Goal: Task Accomplishment & Management: Manage account settings

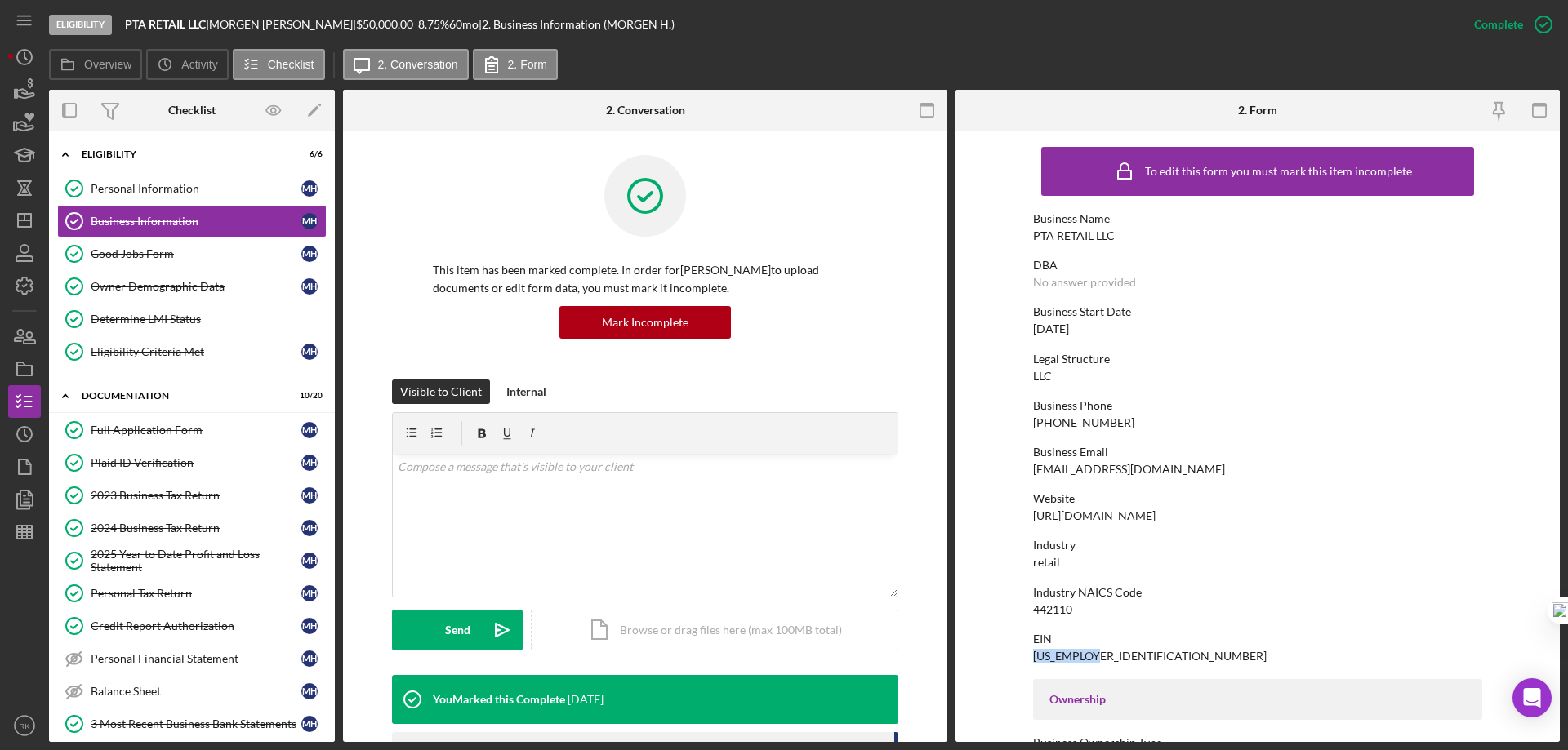
scroll to position [136, 0]
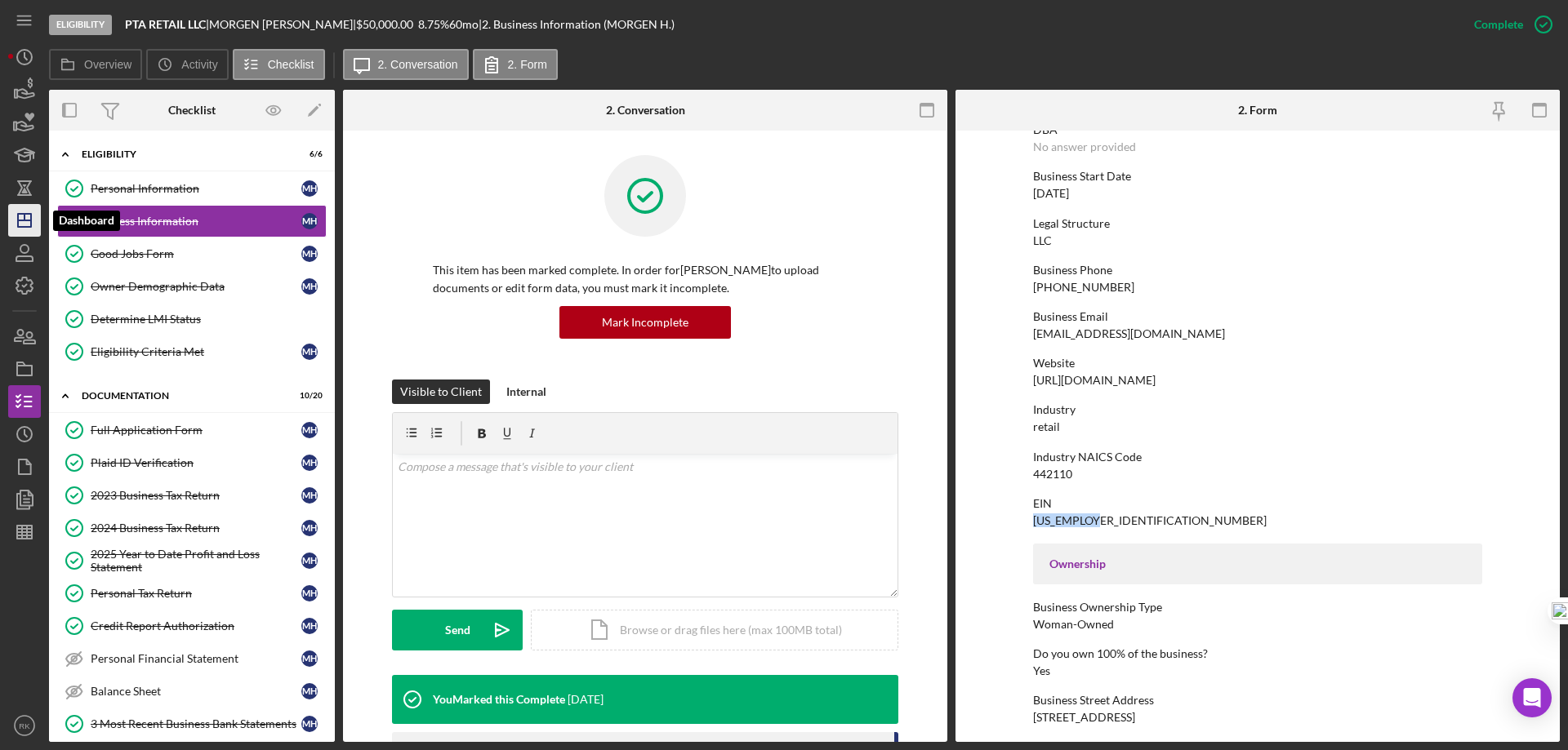
click at [26, 223] on icon "Icon/Dashboard" at bounding box center [24, 220] width 41 height 41
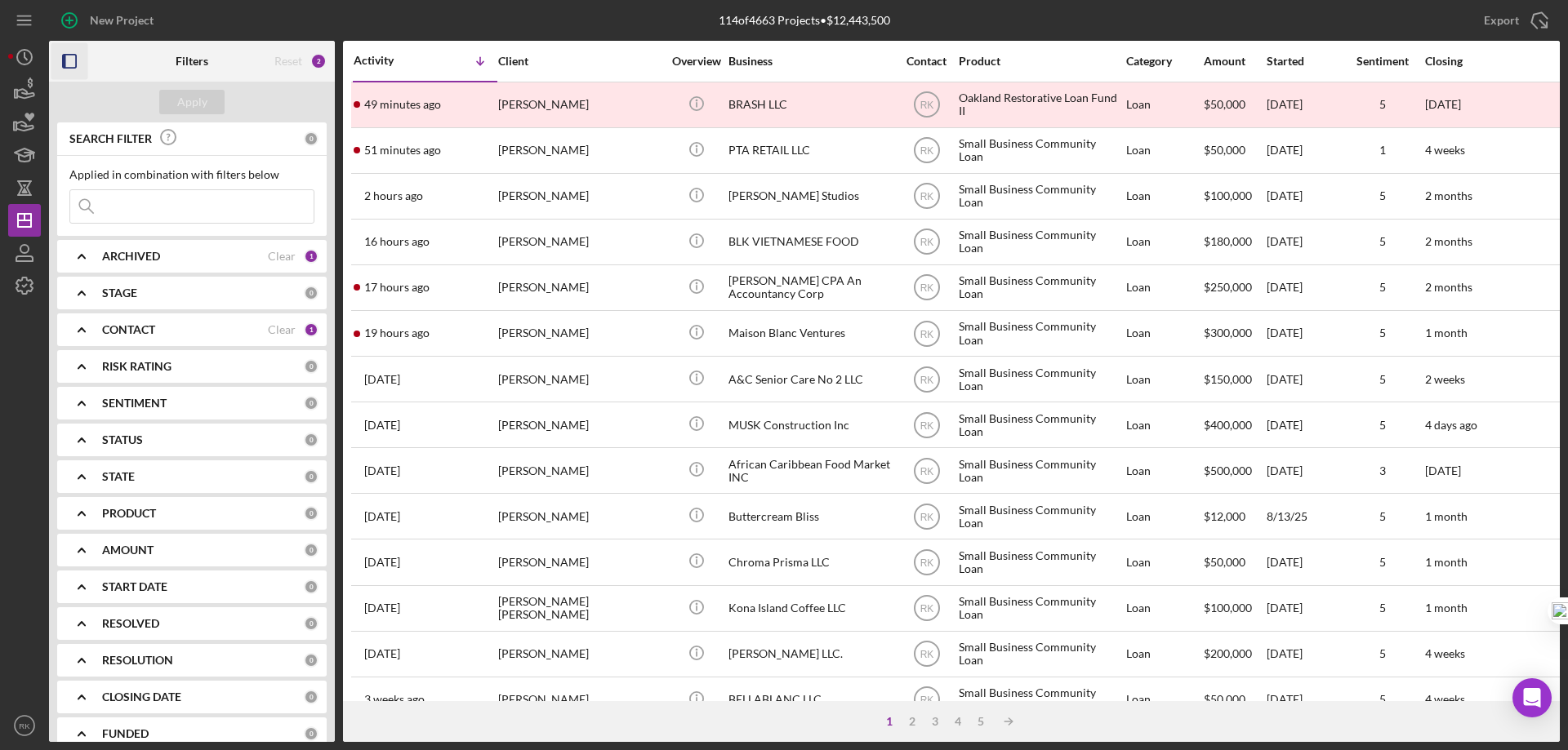
click at [68, 63] on icon "button" at bounding box center [69, 62] width 37 height 37
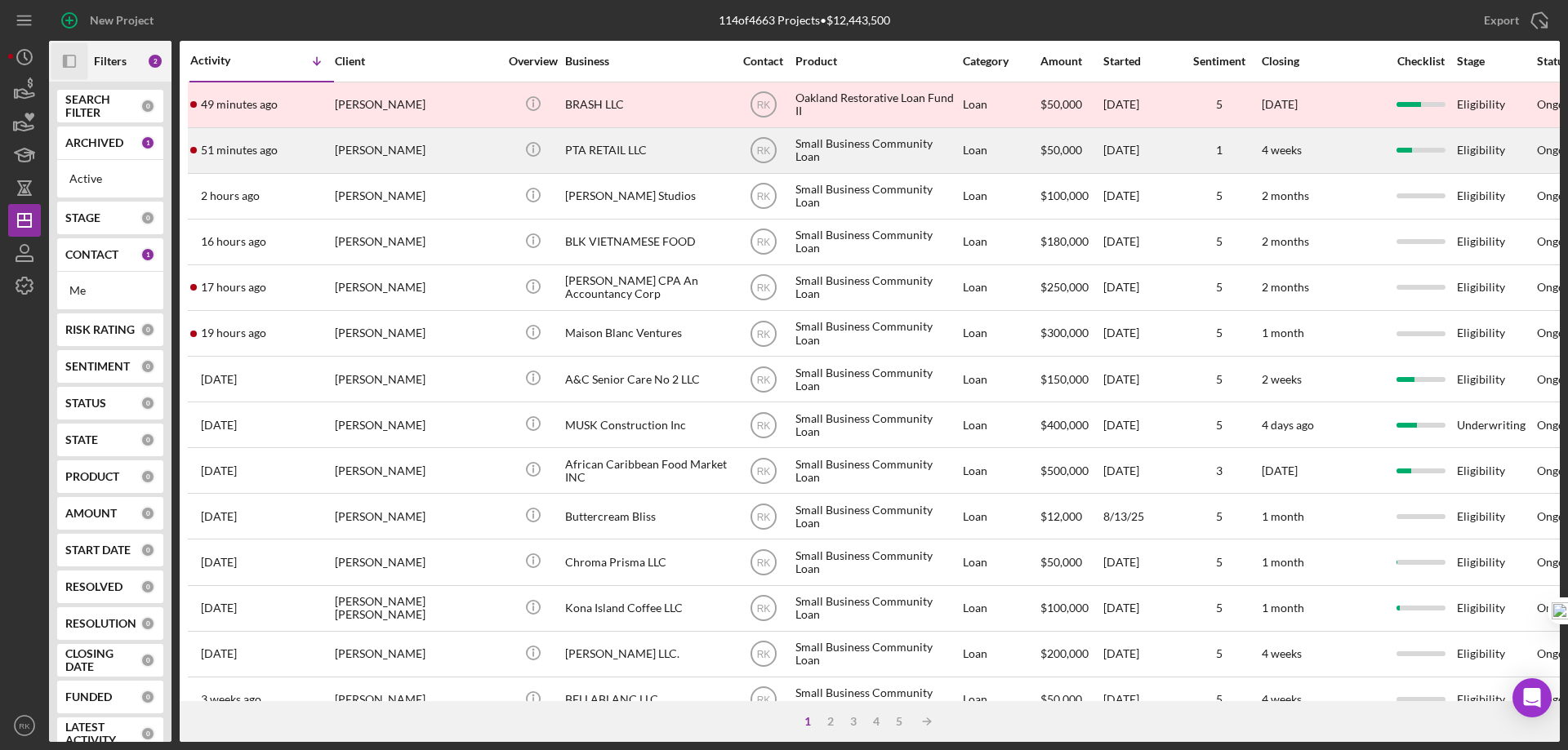
click at [459, 153] on div "[PERSON_NAME]" at bounding box center [416, 151] width 164 height 44
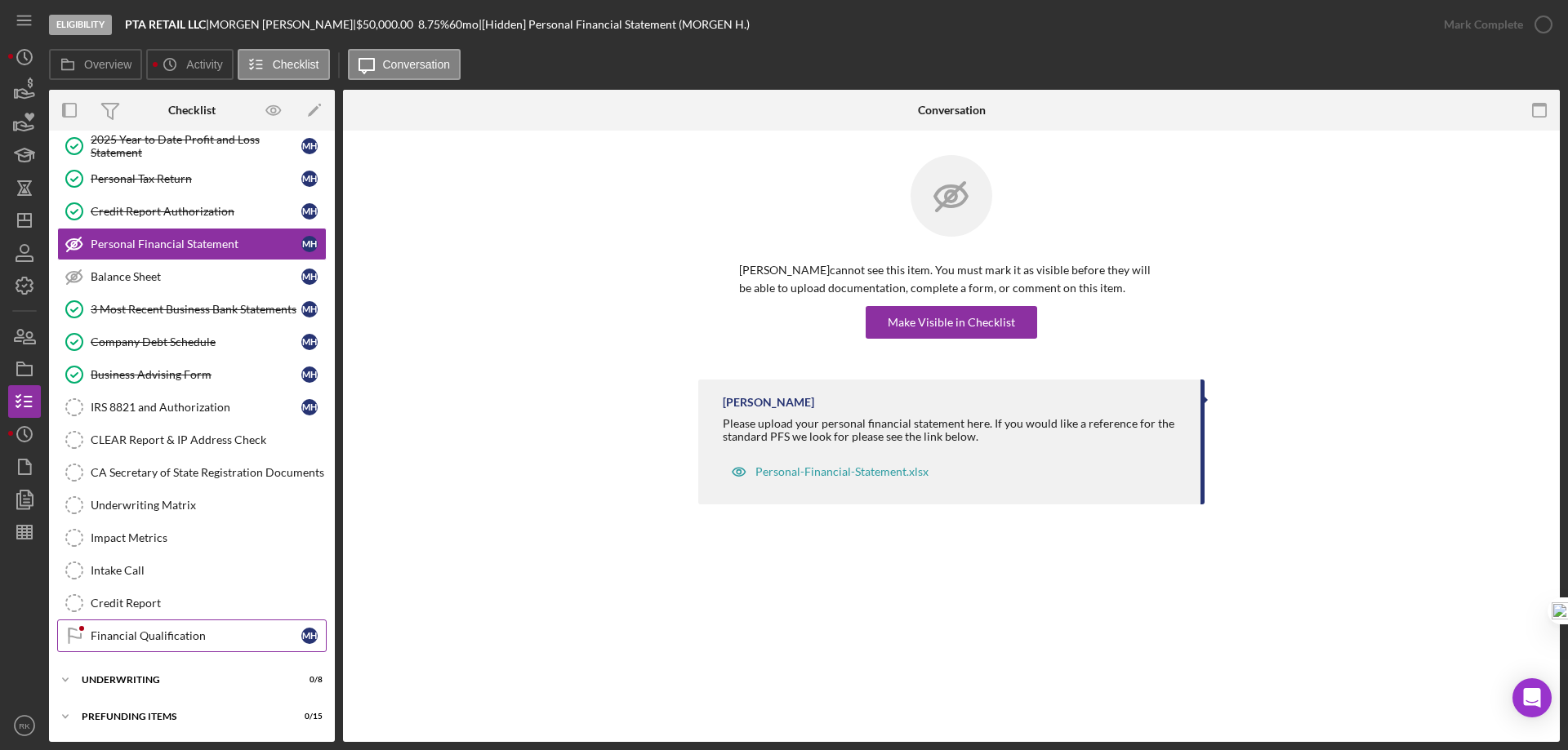
click at [158, 631] on div "Financial Qualification" at bounding box center [196, 636] width 211 height 13
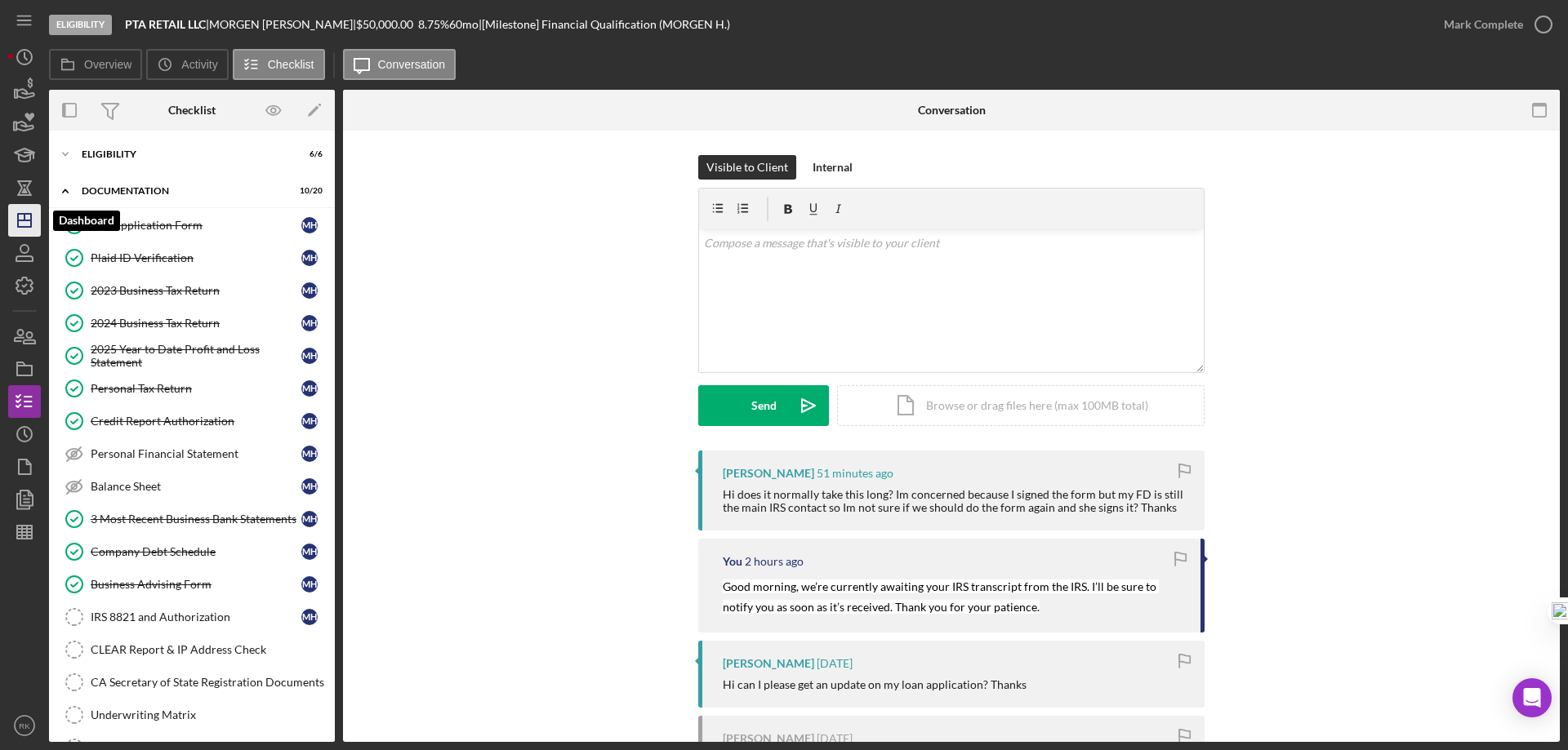
click at [19, 221] on line "button" at bounding box center [25, 221] width 13 height 0
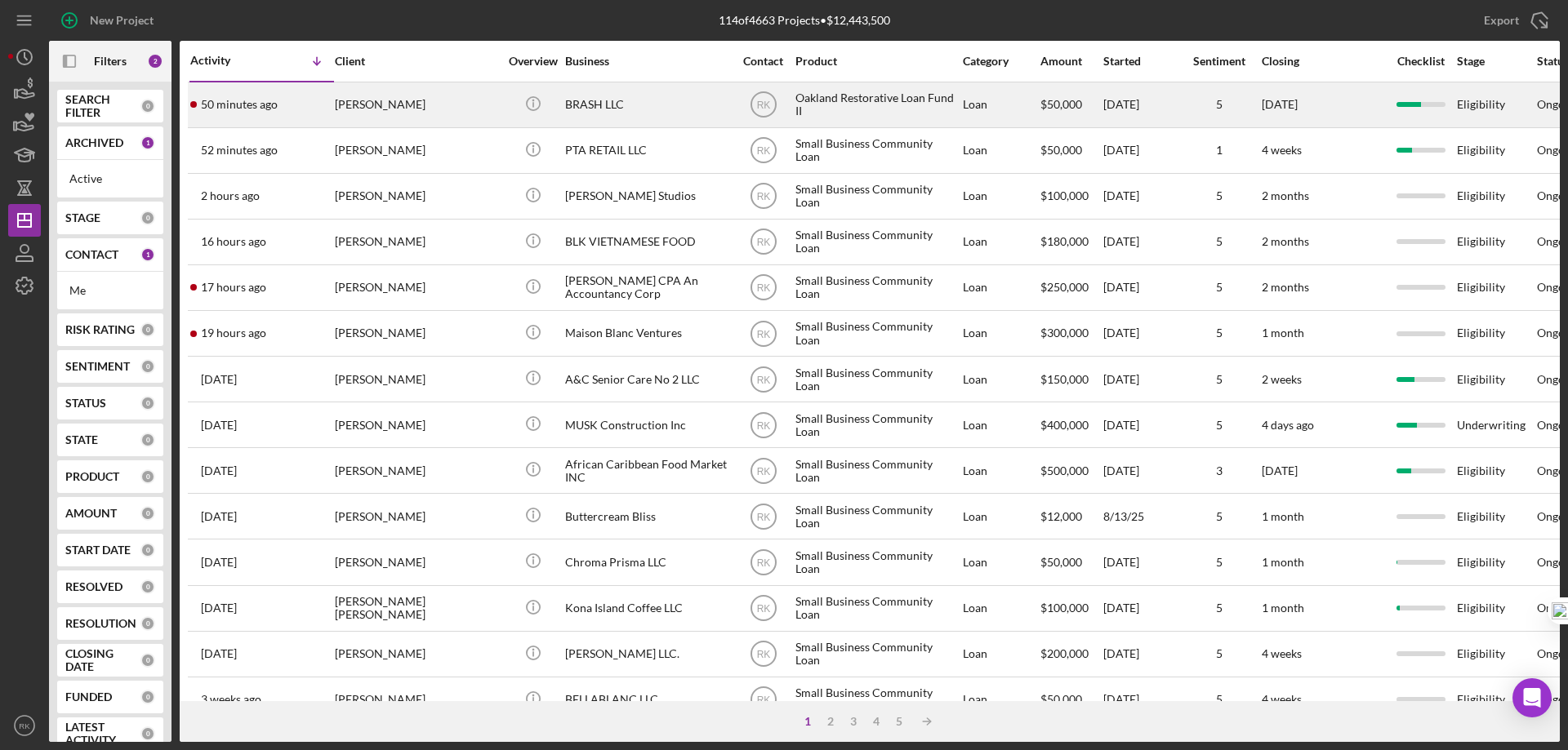
click at [584, 107] on div "BRASH LLC" at bounding box center [647, 106] width 164 height 44
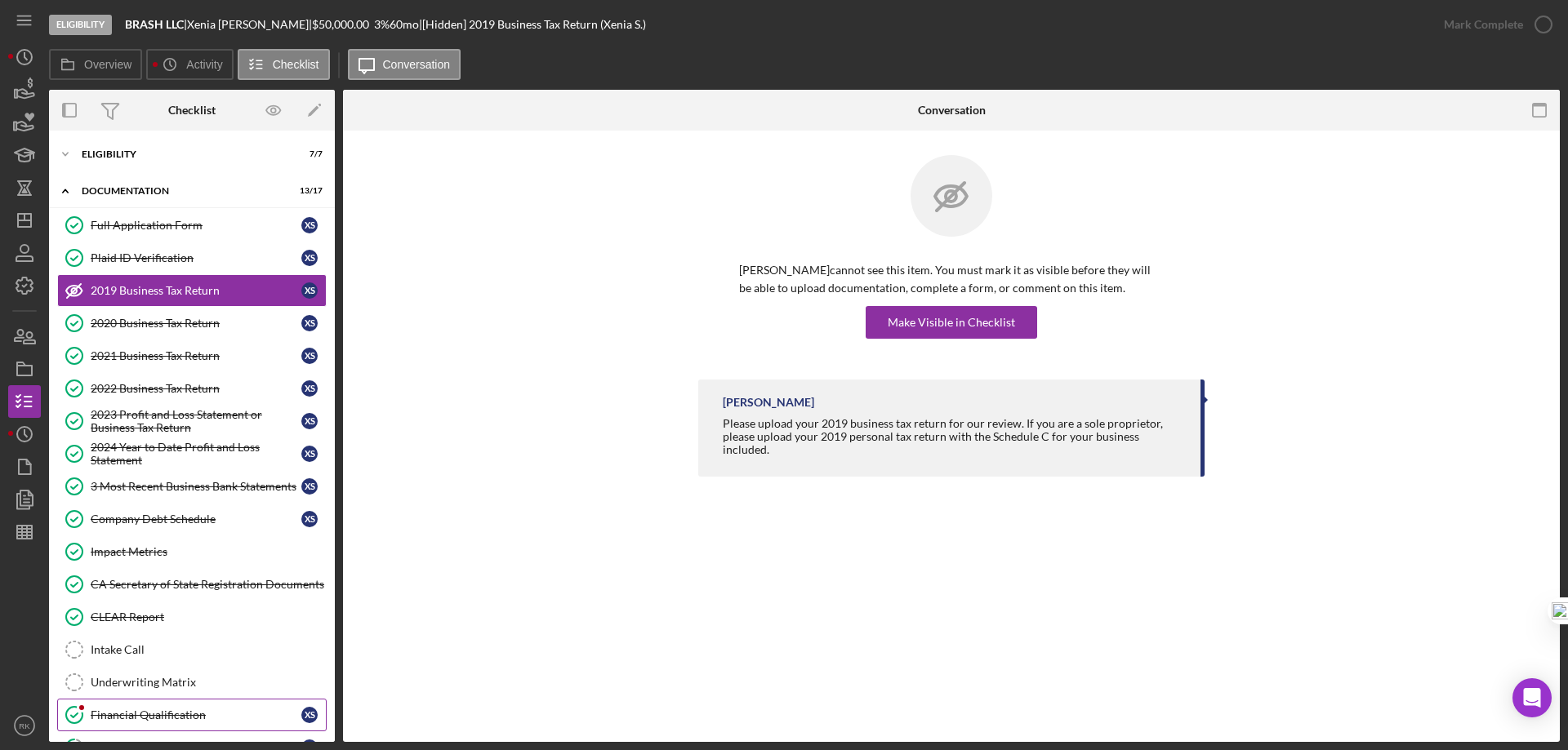
click at [164, 717] on div "Financial Qualification" at bounding box center [196, 715] width 211 height 13
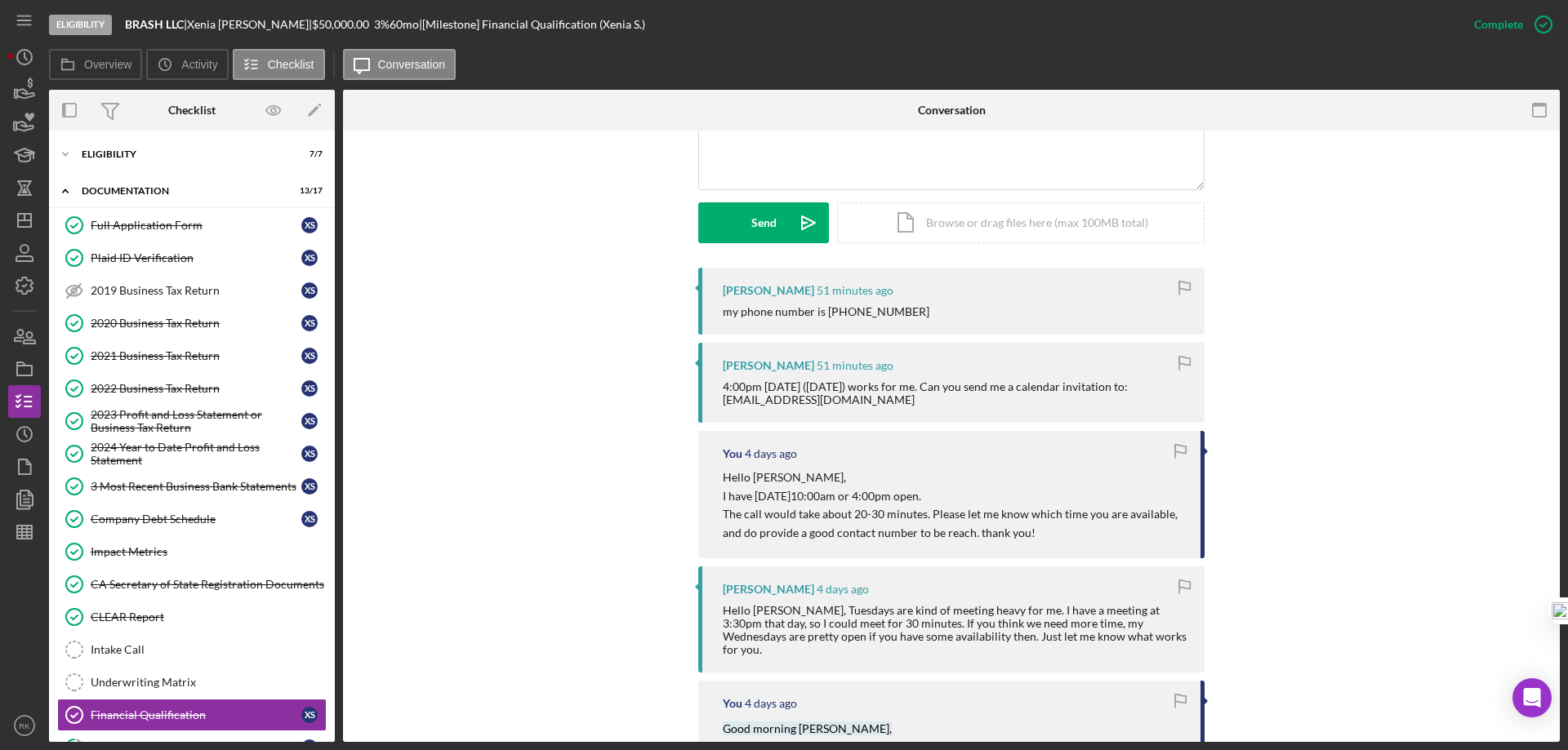
scroll to position [408, 0]
drag, startPoint x: 721, startPoint y: 399, endPoint x: 822, endPoint y: 402, distance: 101.0
click at [822, 402] on div "4:00pm [DATE] ([DATE]) works for me. Can you send me a calendar invitation to: …" at bounding box center [956, 392] width 466 height 26
copy div "[EMAIL_ADDRESS][DOMAIN_NAME]"
click at [870, 406] on div "[PERSON_NAME] 52 minutes ago 4:00pm [DATE] ([DATE]) works for me. Can you send …" at bounding box center [951, 382] width 506 height 80
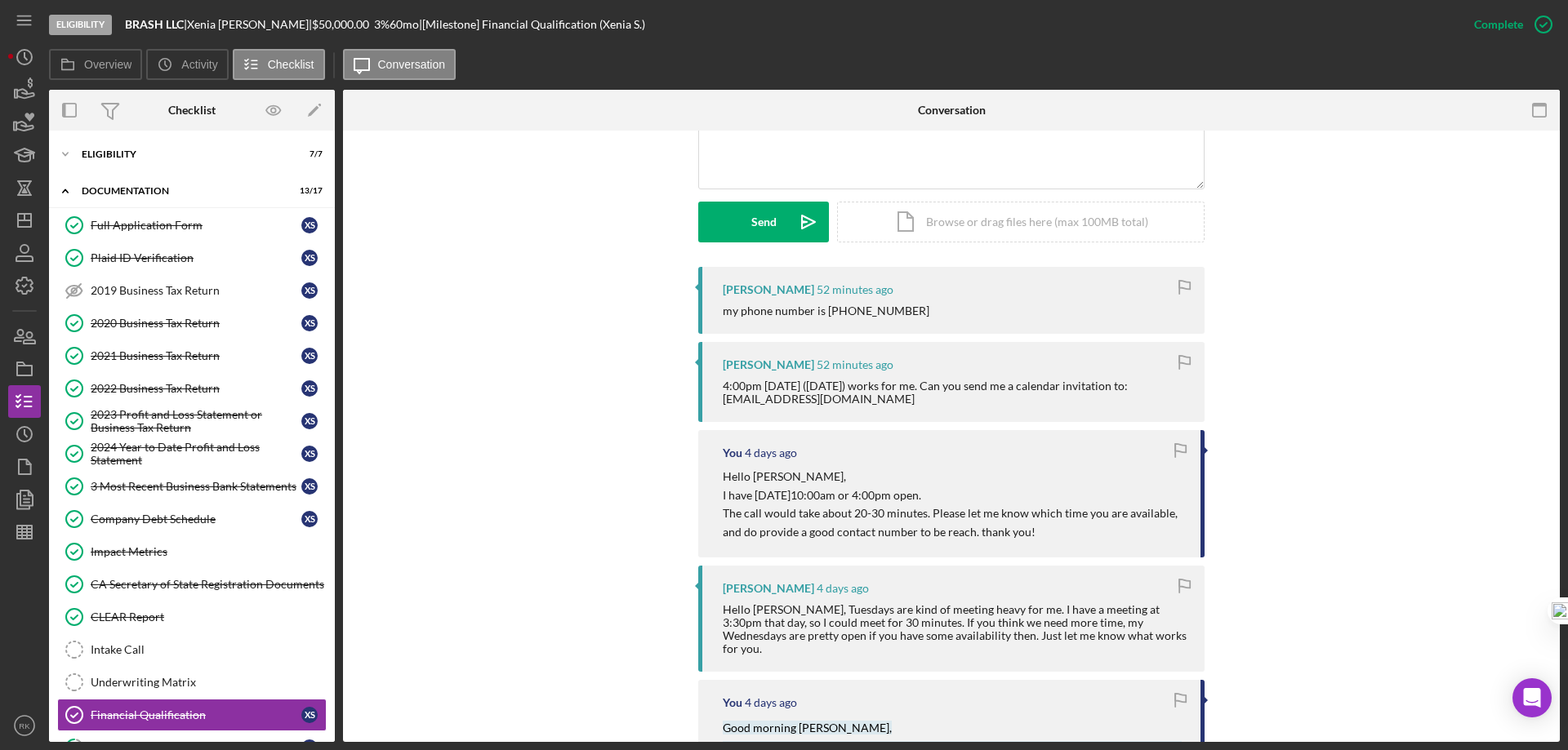
click at [833, 318] on div "[PERSON_NAME] 52 minutes ago my phone number is [PHONE_NUMBER]" at bounding box center [951, 300] width 506 height 67
drag, startPoint x: 824, startPoint y: 308, endPoint x: 900, endPoint y: 311, distance: 76.1
click at [900, 311] on div "my phone number is [PHONE_NUMBER]" at bounding box center [956, 311] width 466 height 13
copy div "[PHONE_NUMBER]"
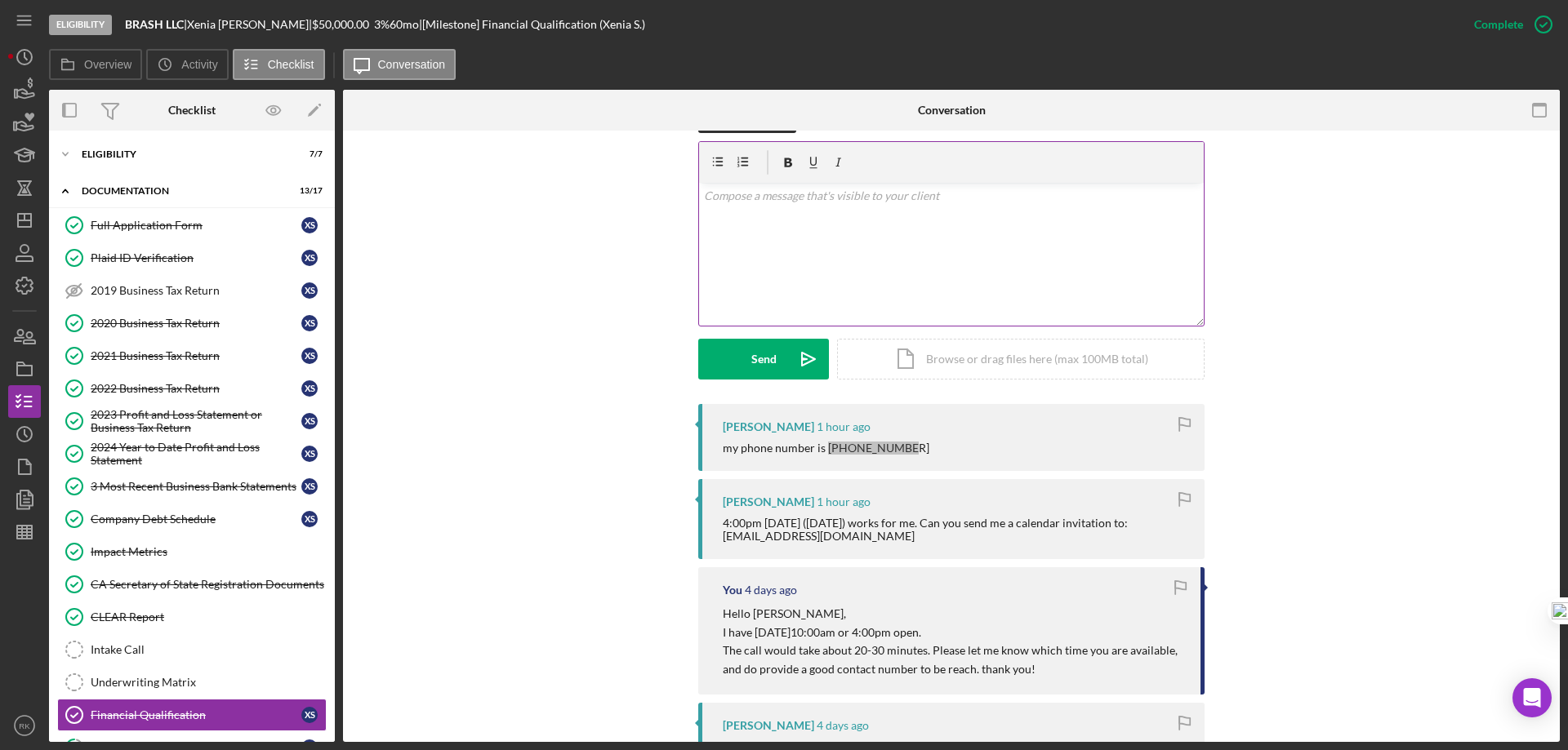
scroll to position [163, 0]
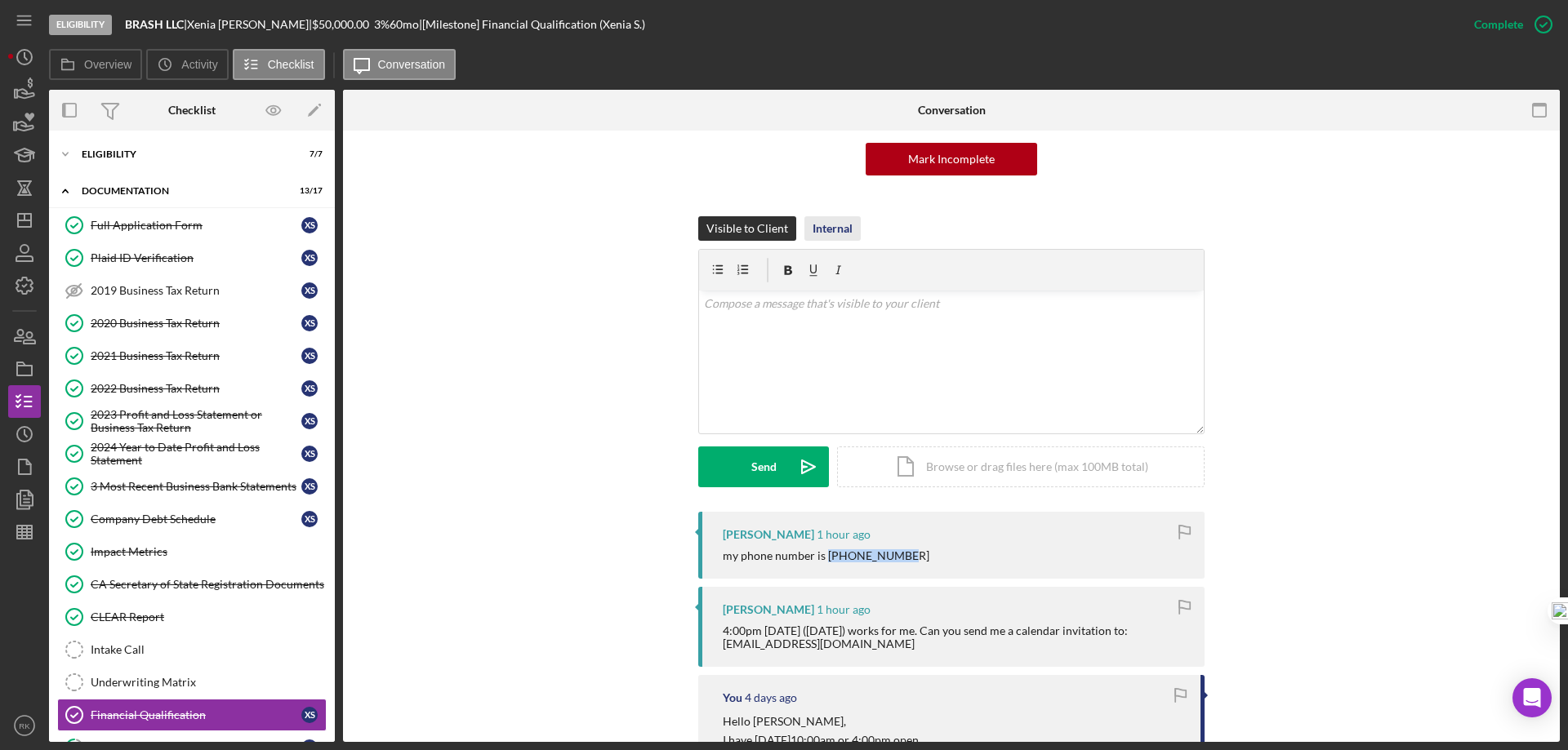
click at [820, 226] on div "Internal" at bounding box center [833, 229] width 40 height 25
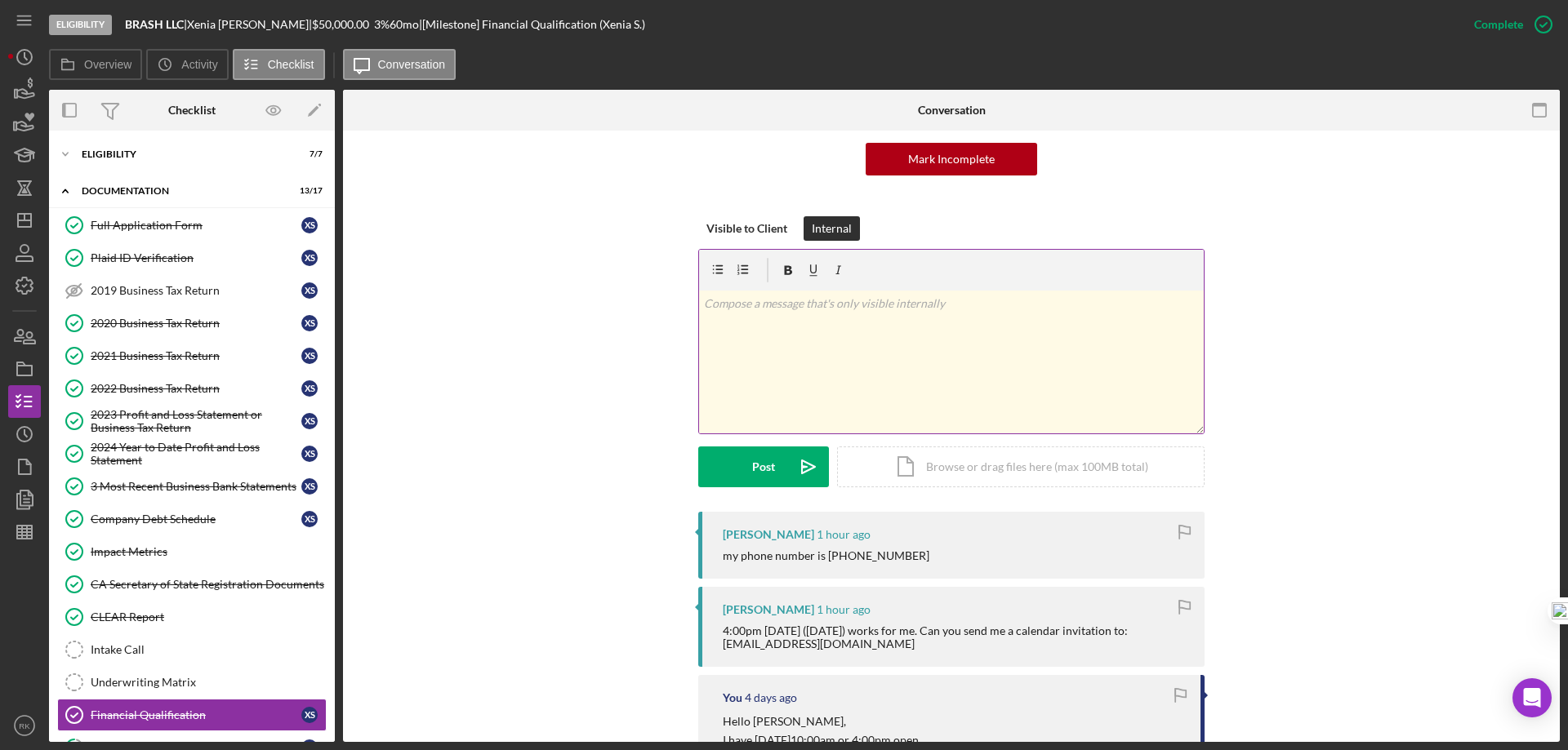
click at [786, 311] on p at bounding box center [951, 303] width 495 height 18
click at [765, 477] on div "Post" at bounding box center [764, 467] width 23 height 41
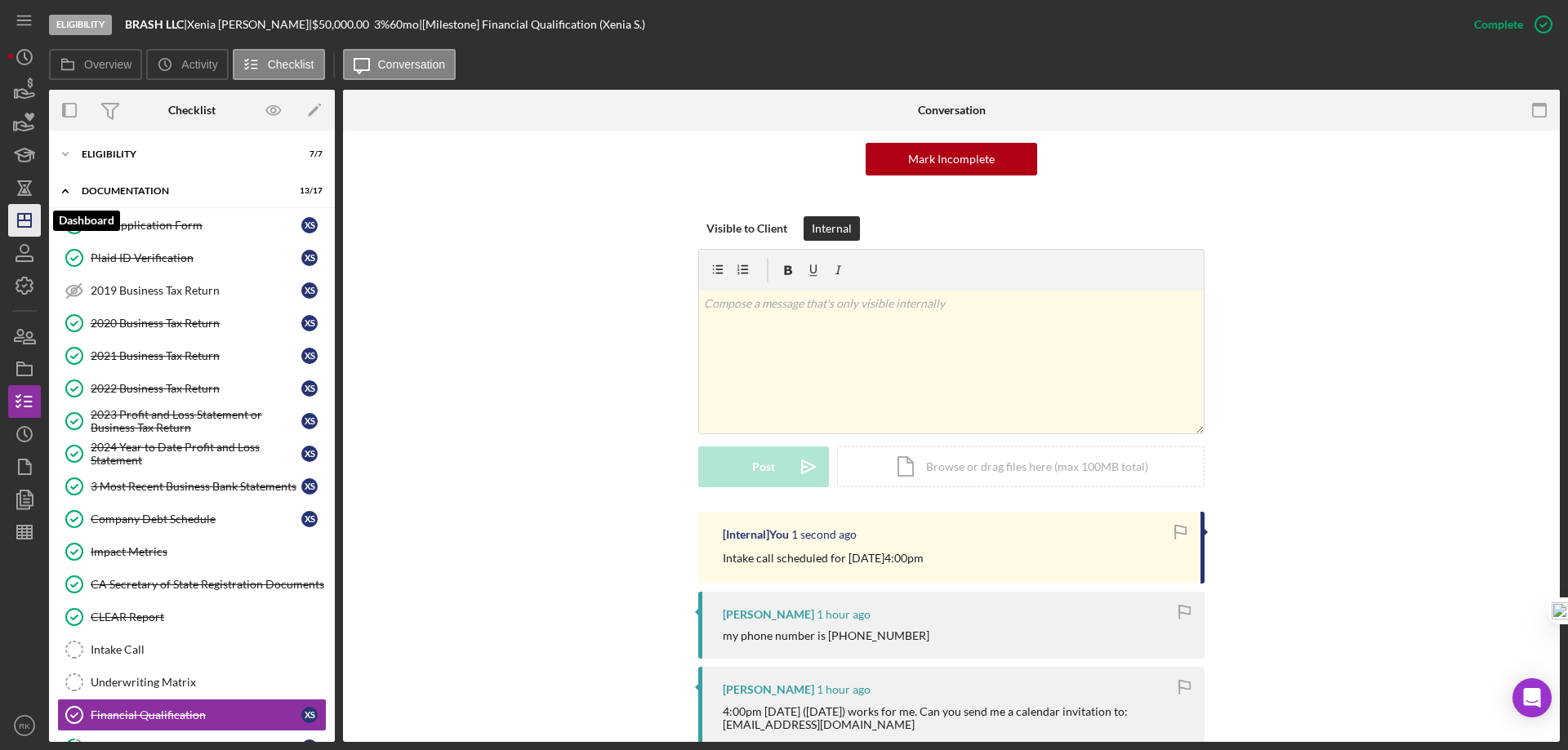
click at [15, 228] on icon "Icon/Dashboard" at bounding box center [24, 220] width 41 height 41
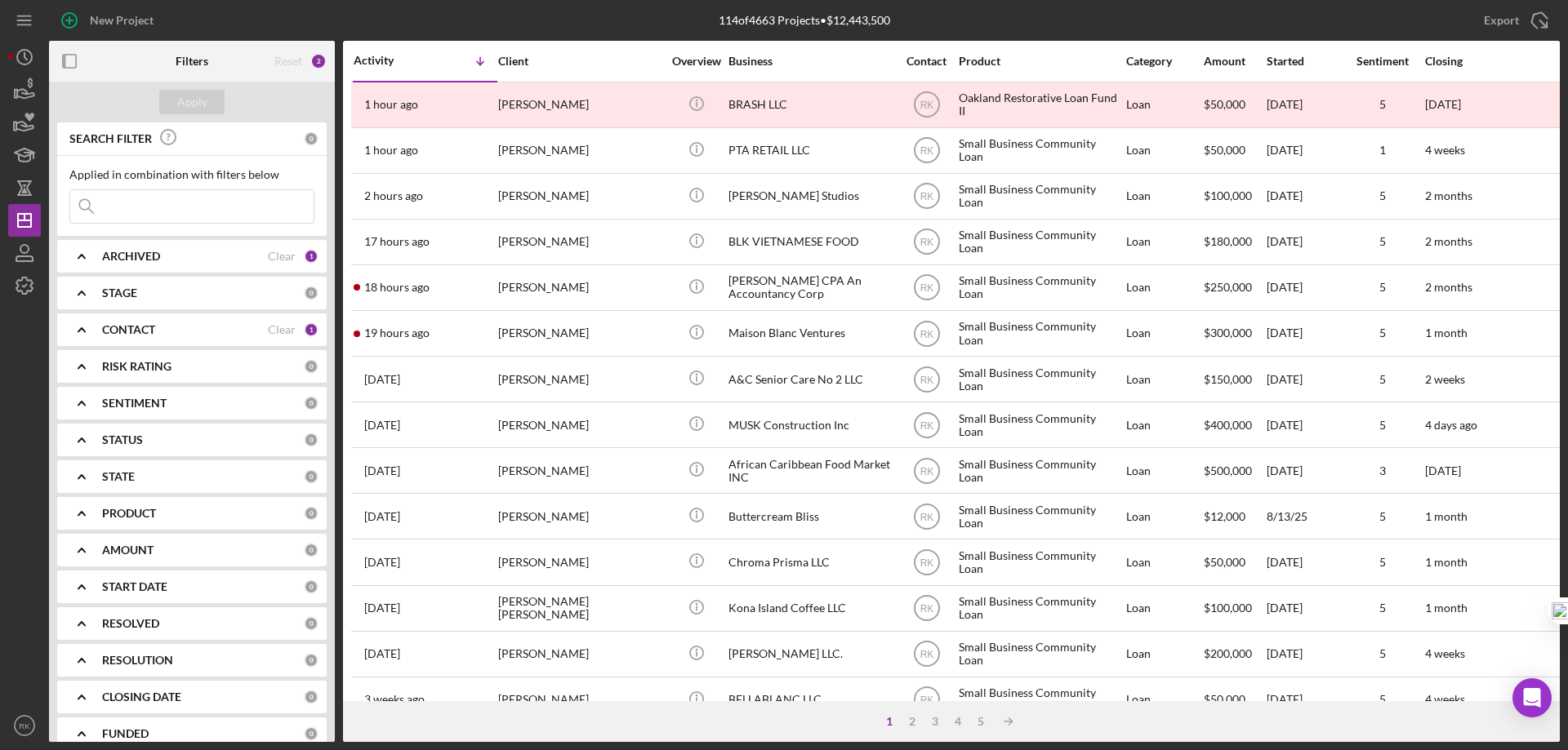
click at [136, 331] on b "CONTACT" at bounding box center [128, 330] width 53 height 13
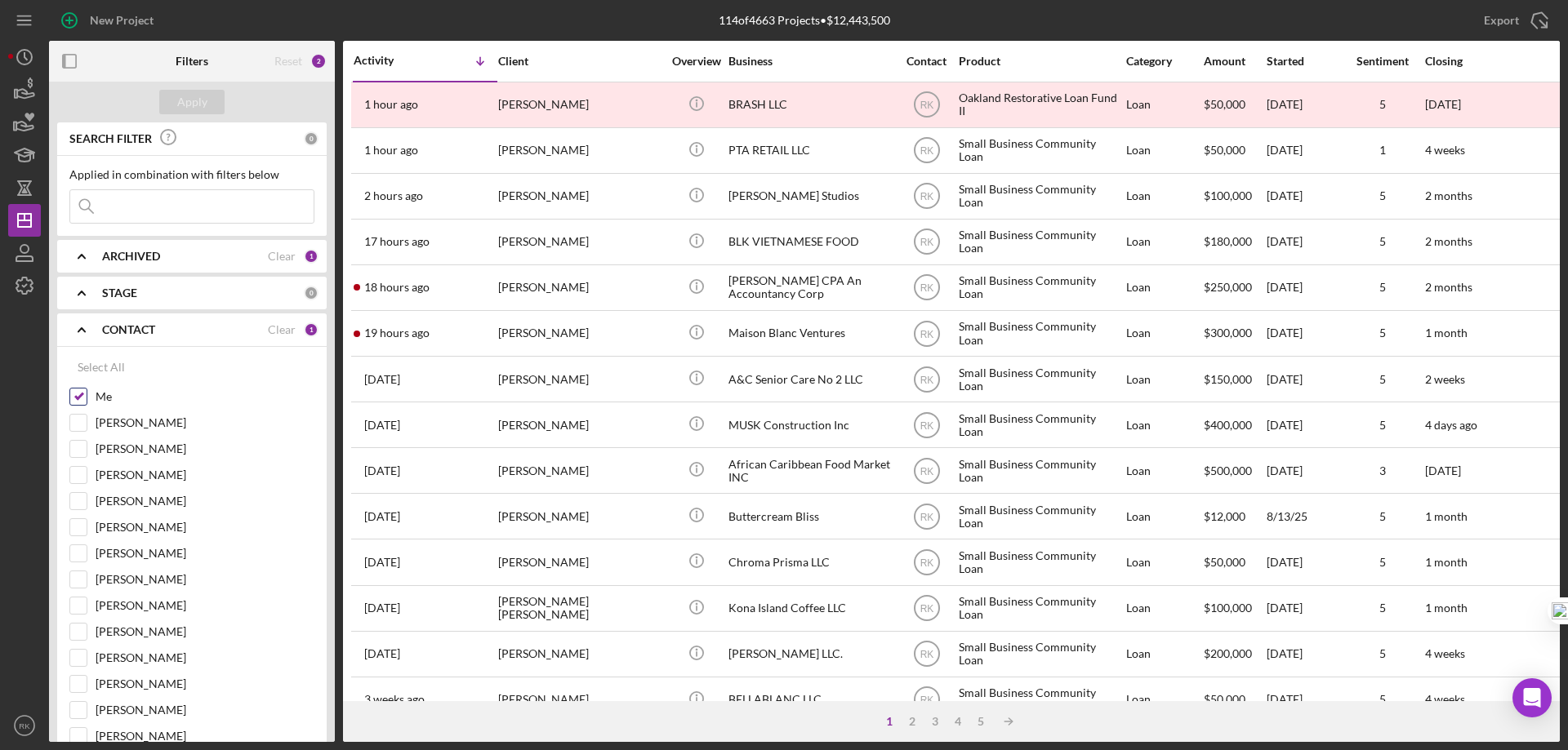
click at [85, 394] on input "Me" at bounding box center [78, 396] width 16 height 16
checkbox input "false"
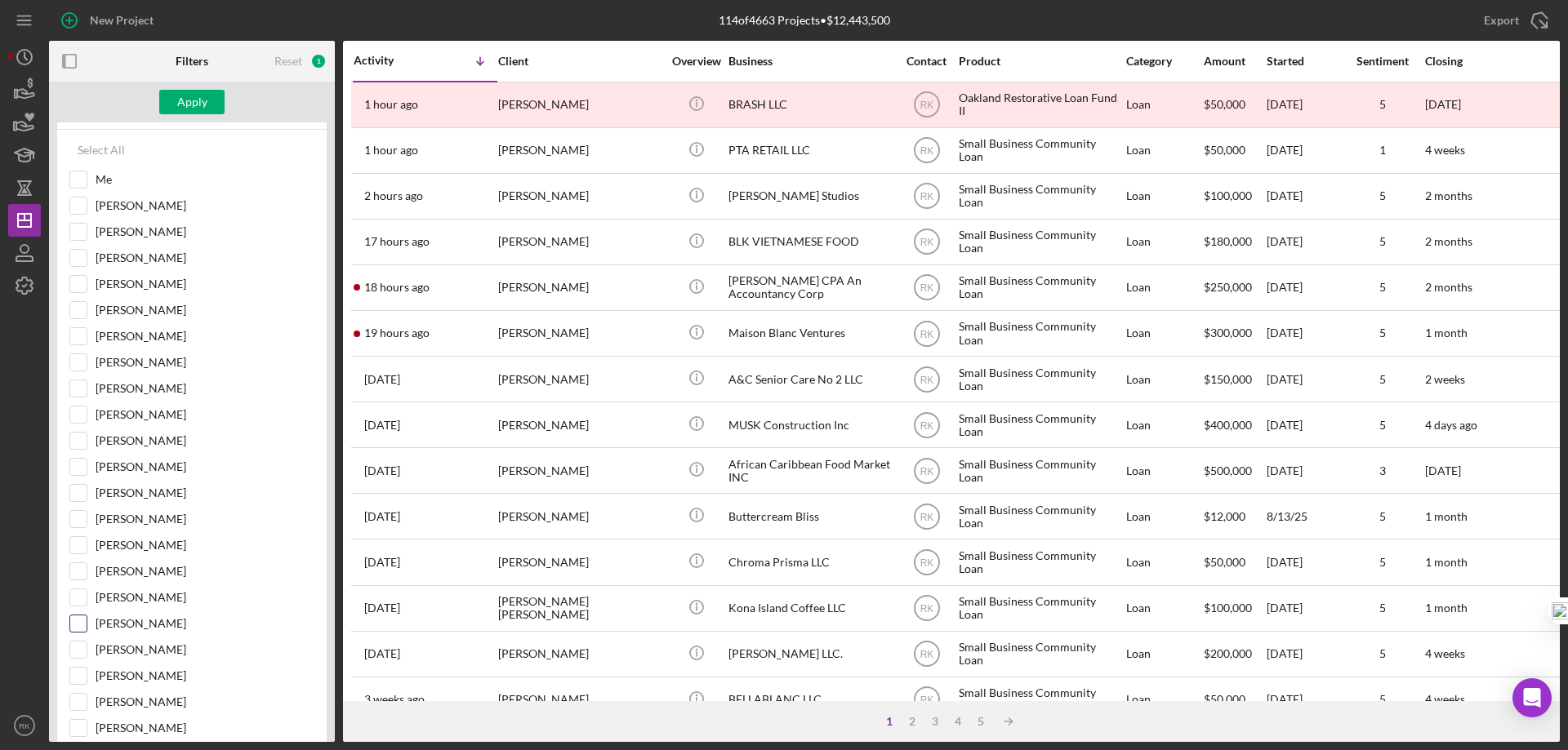
click at [81, 631] on input "[PERSON_NAME]" at bounding box center [78, 624] width 16 height 16
click at [217, 103] on button "Apply" at bounding box center [191, 102] width 66 height 25
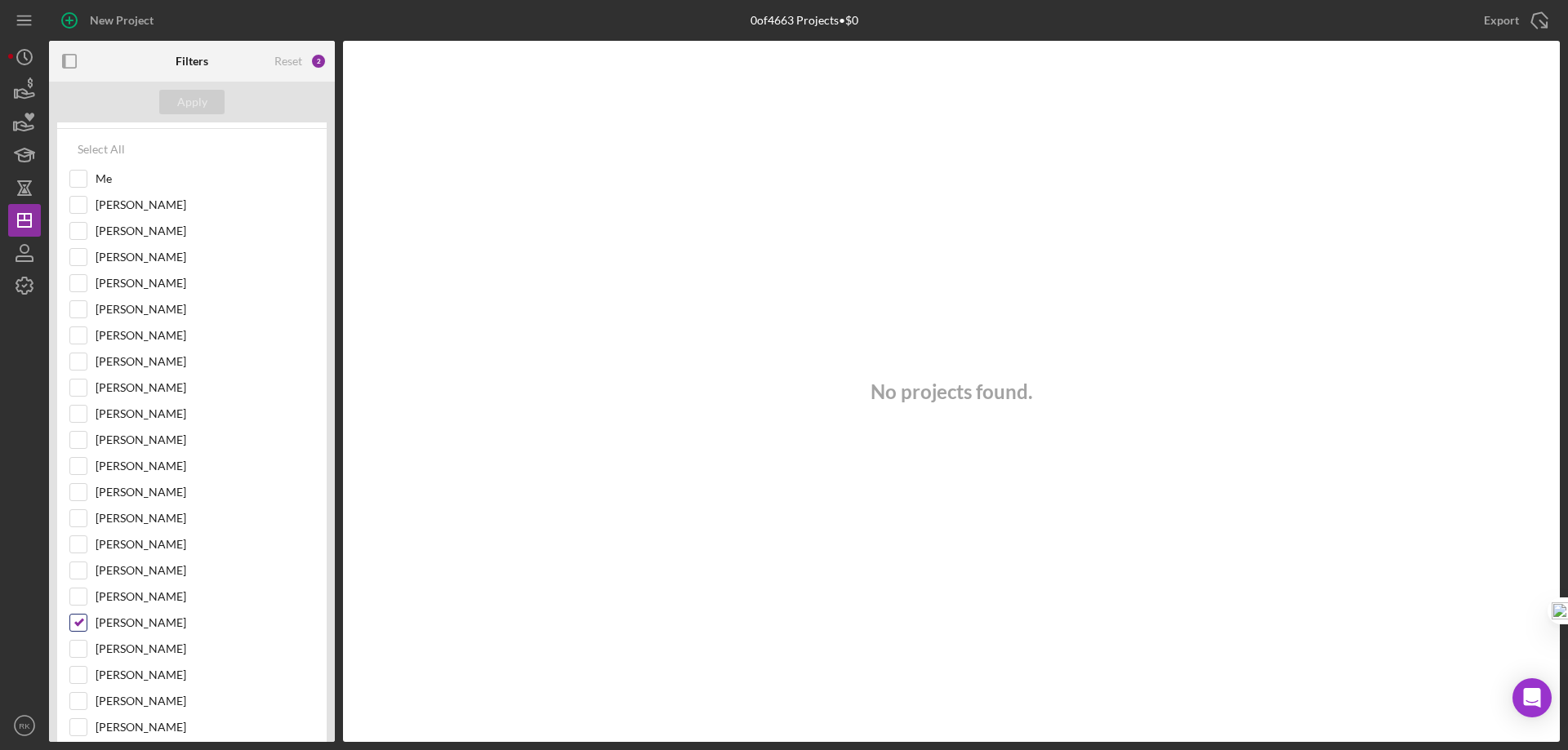
click at [84, 624] on input "[PERSON_NAME]" at bounding box center [78, 623] width 16 height 16
checkbox input "false"
click at [86, 179] on input "Me" at bounding box center [78, 178] width 16 height 16
checkbox input "true"
click at [171, 107] on button "Apply" at bounding box center [191, 102] width 66 height 25
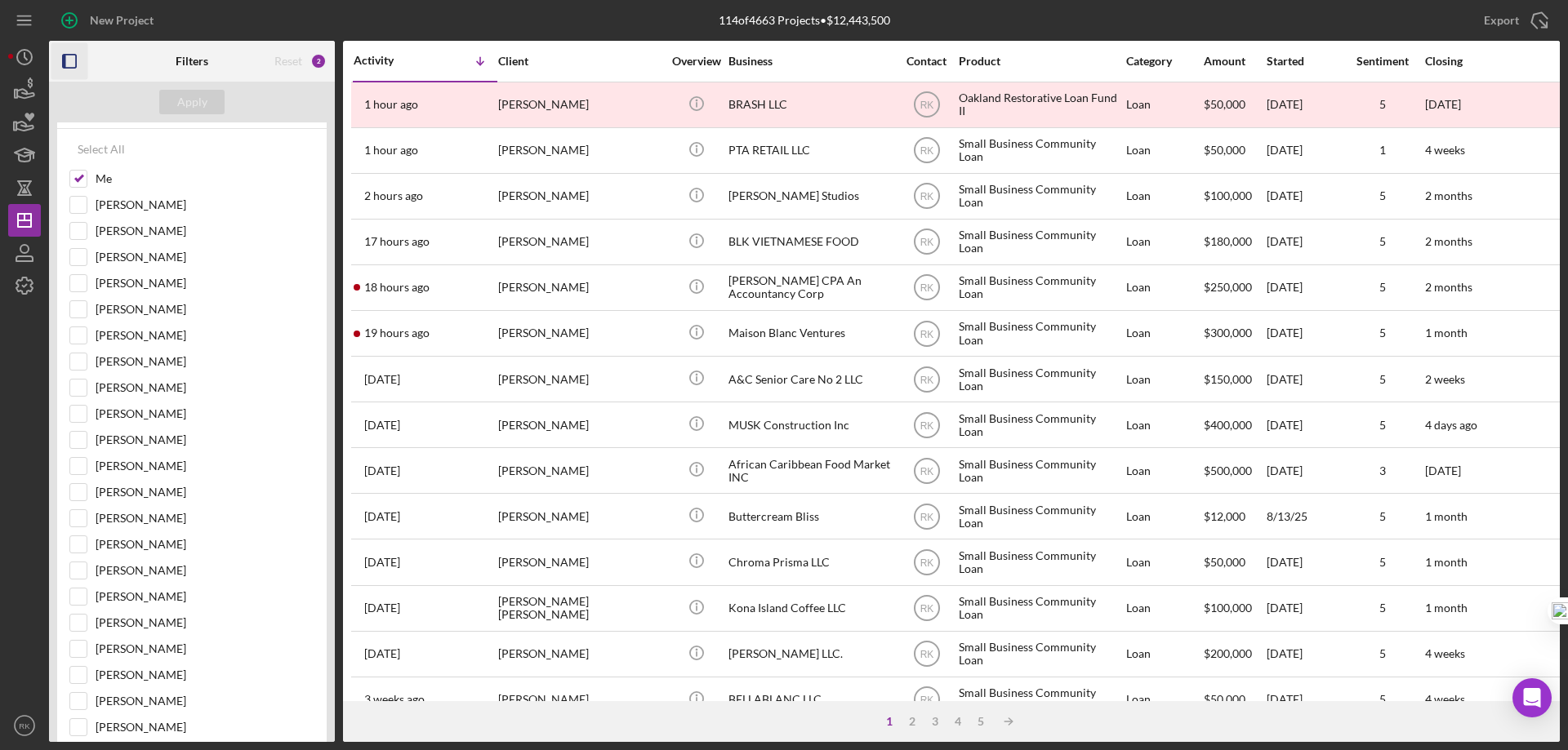
click at [70, 64] on icon "button" at bounding box center [69, 62] width 37 height 37
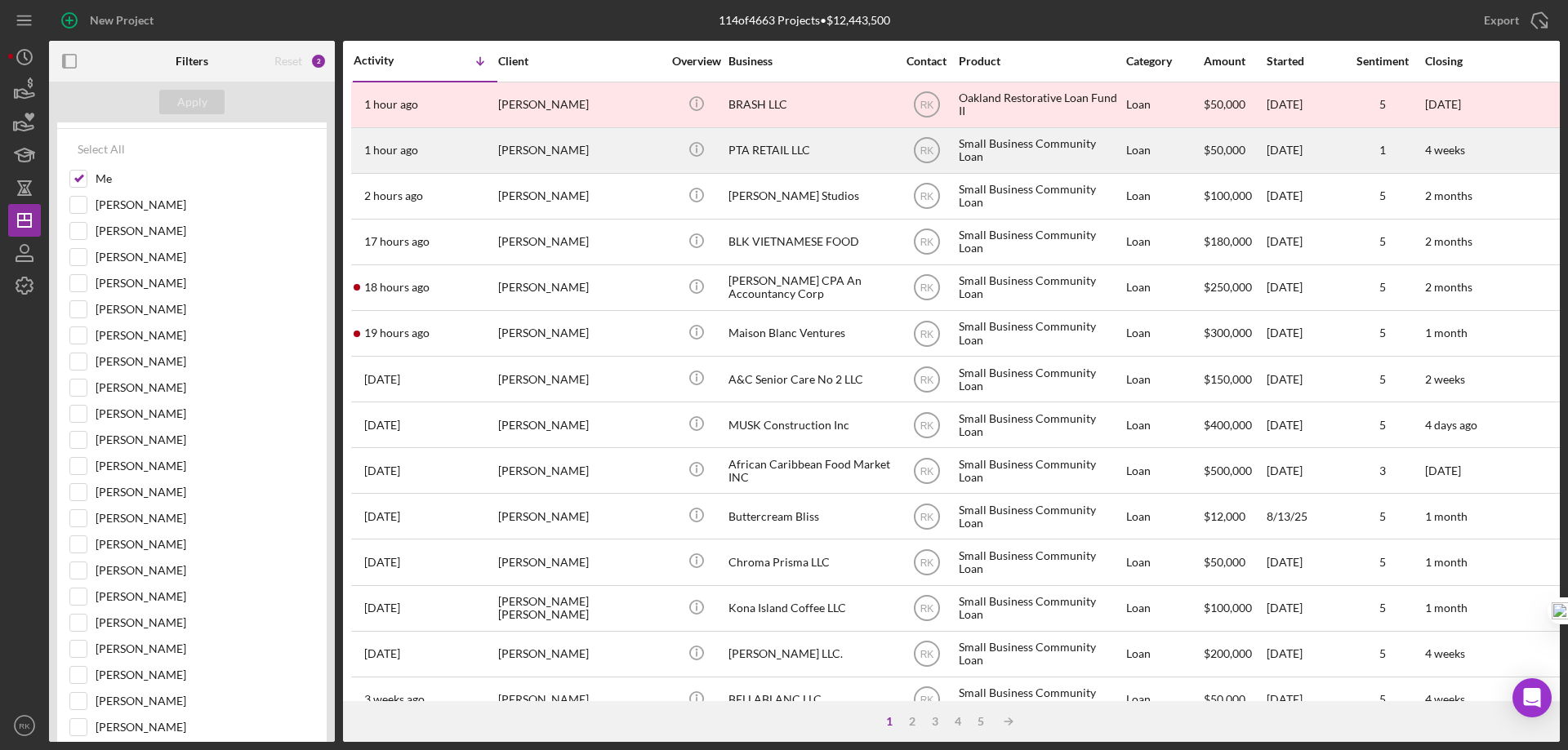
scroll to position [20, 0]
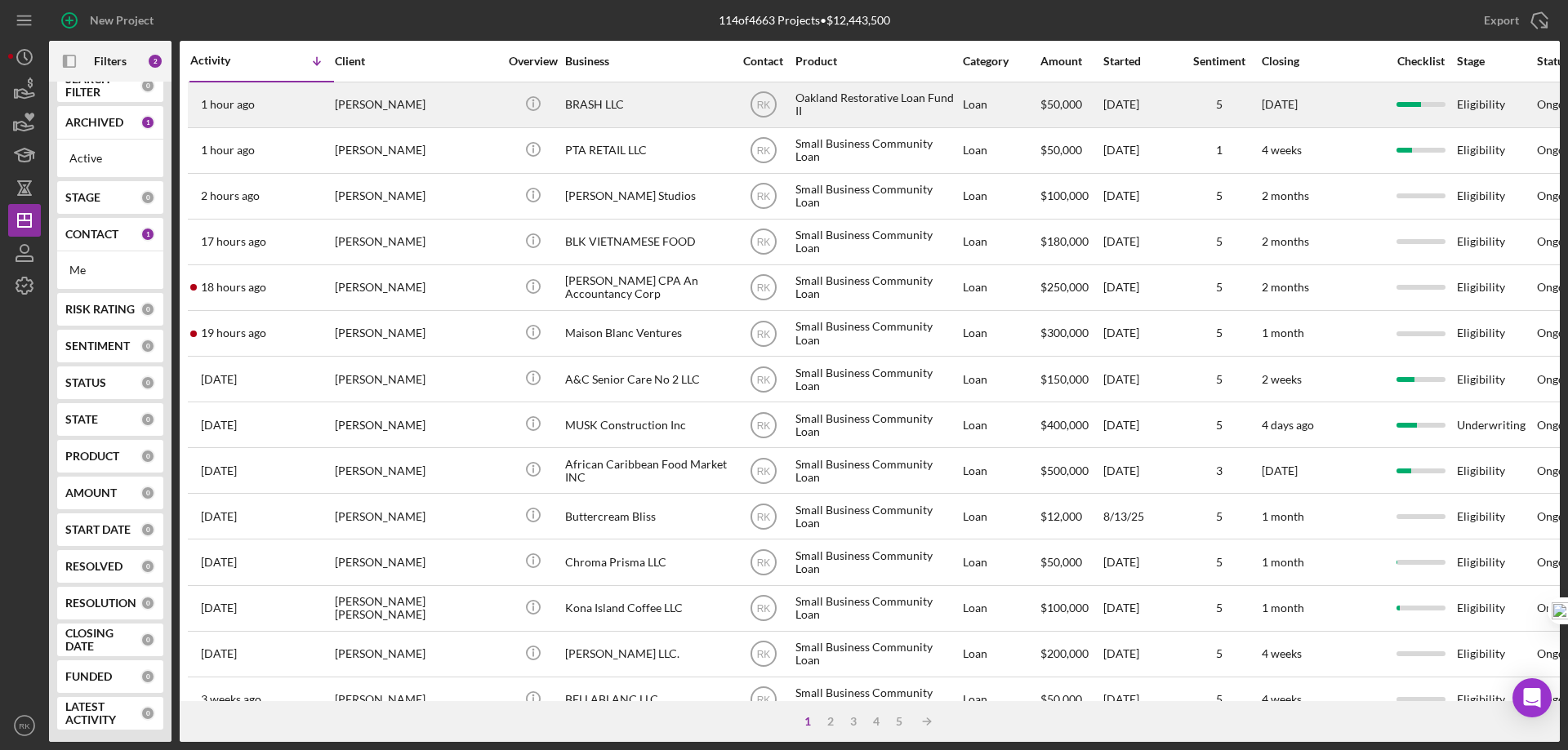
click at [564, 107] on td "Icon/Info" at bounding box center [532, 105] width 63 height 46
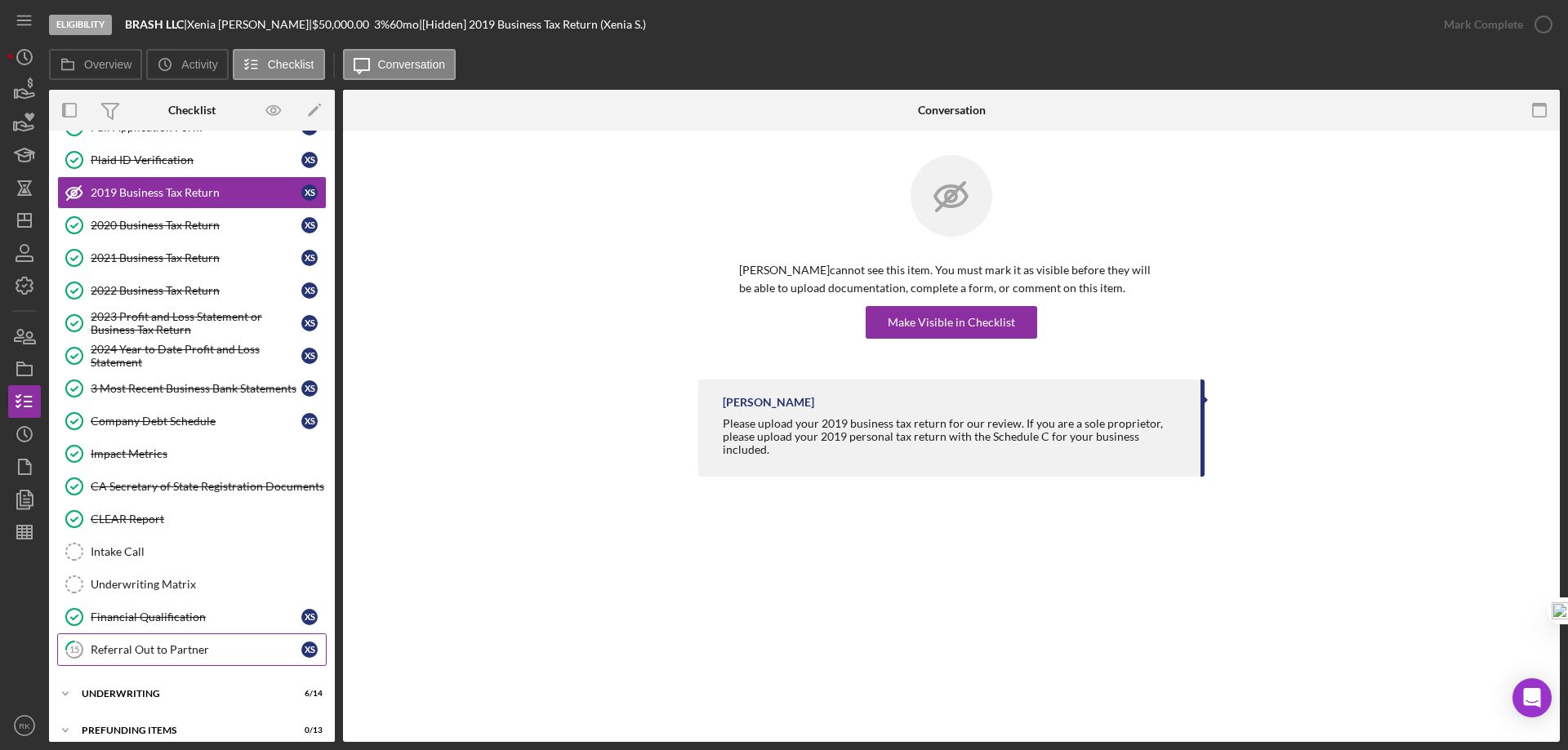
scroll to position [112, 0]
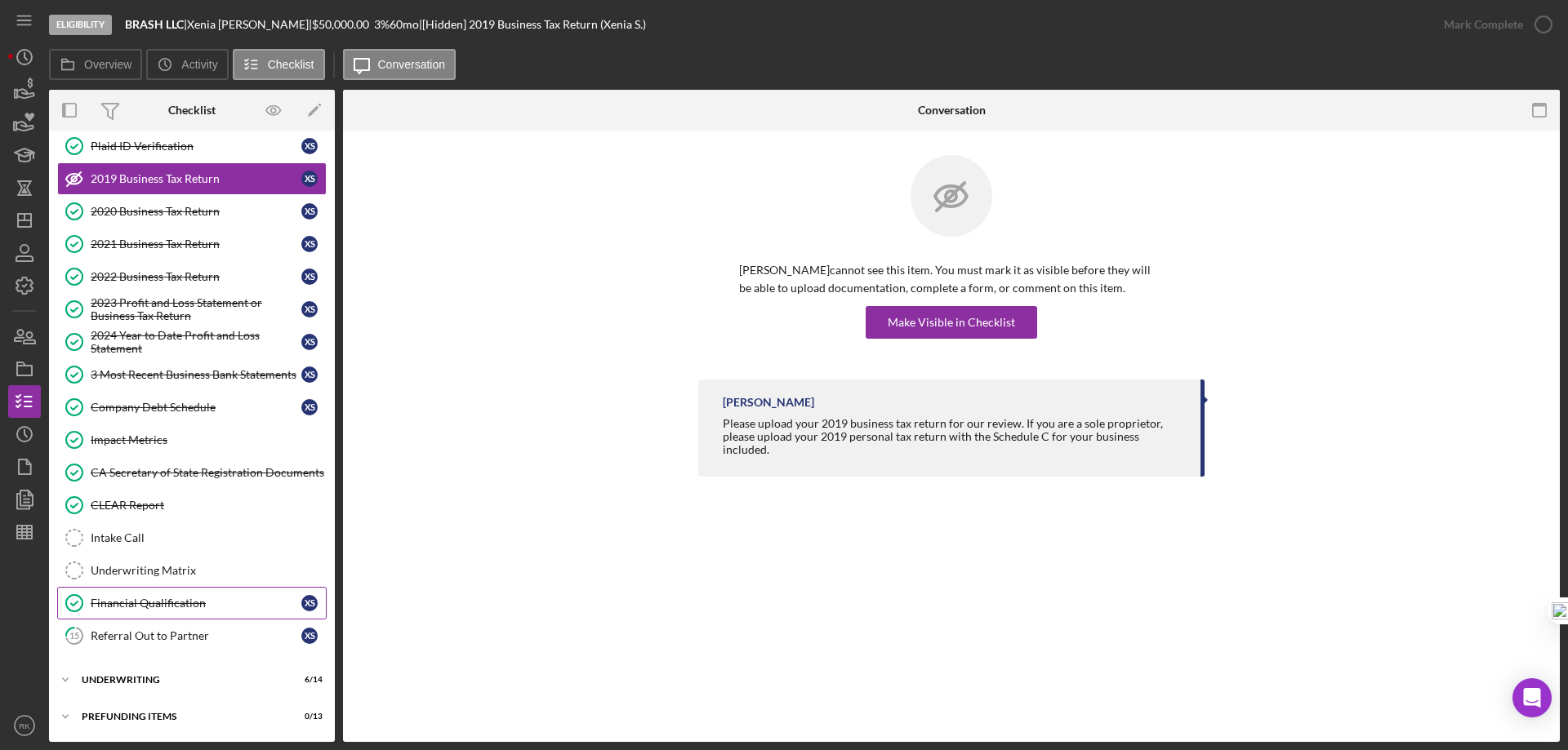
click at [164, 607] on div "Financial Qualification" at bounding box center [196, 604] width 211 height 13
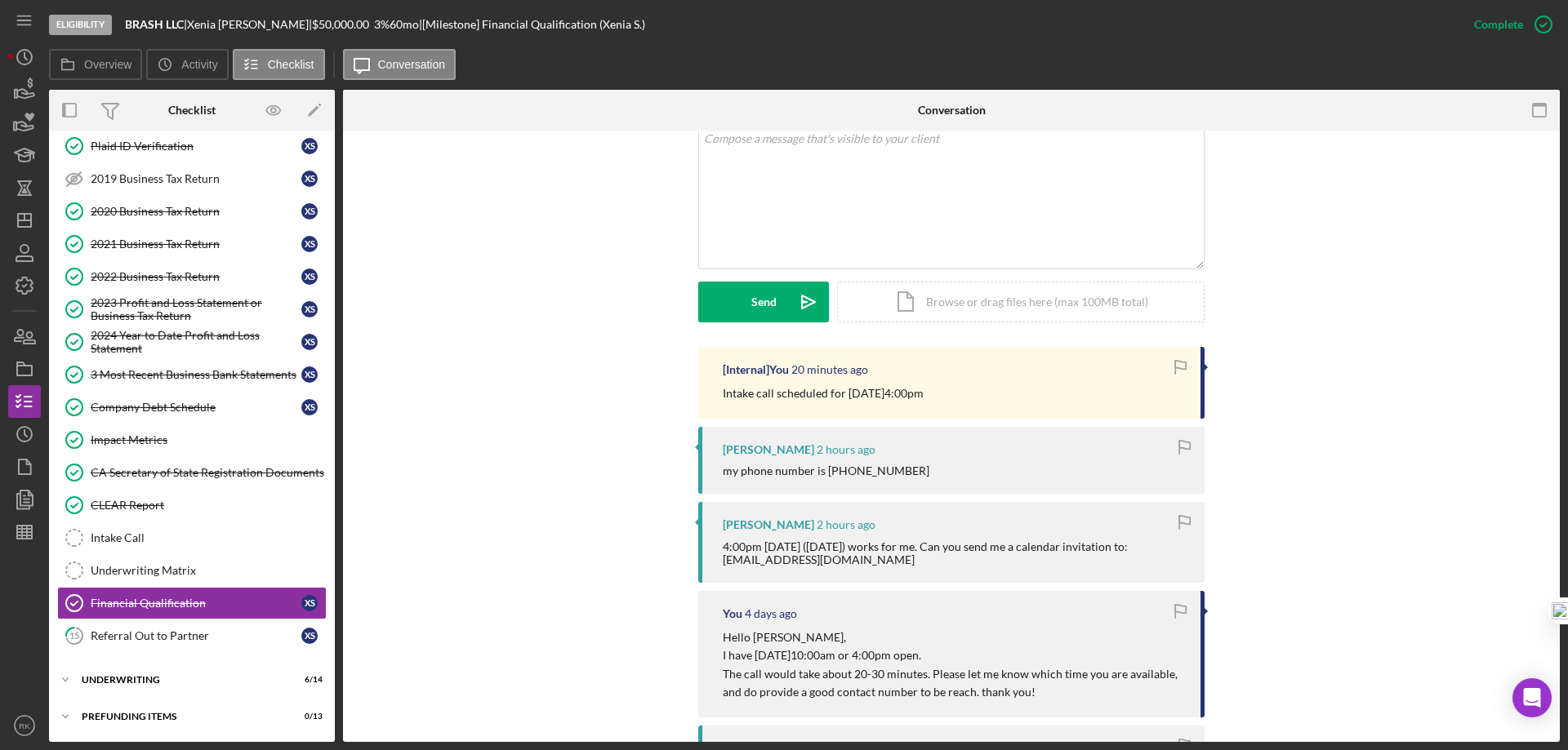
scroll to position [327, 0]
click at [30, 221] on line "button" at bounding box center [25, 221] width 13 height 0
